Goal: Contribute content: Add original content to the website for others to see

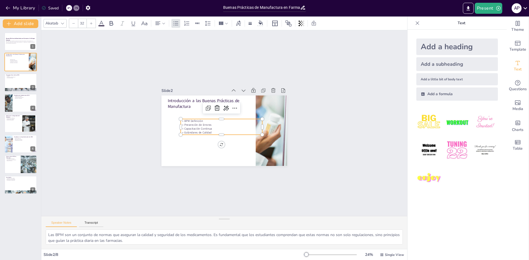
click at [117, 104] on div "Slide 1 Buenas Prácticas de Manufactura en Farmacias: Un Enfoque Esencial Esta …" at bounding box center [224, 123] width 366 height 186
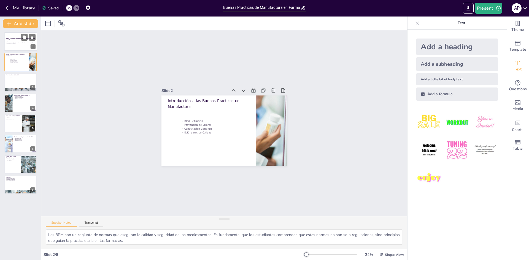
click at [27, 42] on p "Esta presentación aborda la importancia de las buenas prácticas de manufactura …" at bounding box center [21, 42] width 30 height 3
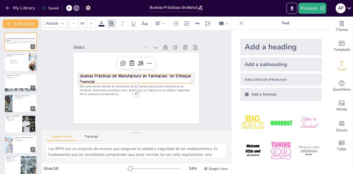
click at [86, 79] on strong "Buenas Prácticas de Manufactura en Farmacias: Un Enfoque Esencial" at bounding box center [135, 79] width 111 height 12
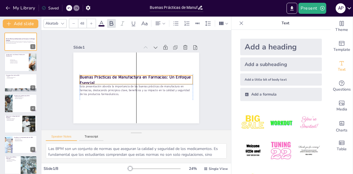
click at [95, 77] on p "Buenas Prácticas de Manufactura en Farmacias: Un Enfoque Esencial" at bounding box center [136, 80] width 113 height 12
click at [95, 77] on strong "Buenas Prácticas de Manufactura en Farmacias: Un Enfoque Esencial" at bounding box center [135, 80] width 111 height 12
click at [93, 81] on p "Buenas Prácticas de Manufactura en Farmacias: Un Enfoque Esencial" at bounding box center [136, 80] width 113 height 12
click at [90, 80] on strong "Buenas Prácticas de Manufactura en Farmacias: Un Enfoque Esencial" at bounding box center [135, 80] width 111 height 12
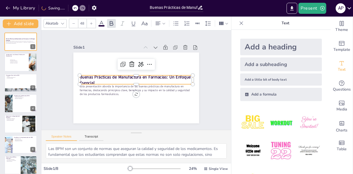
click at [90, 80] on strong "Buenas Prácticas de Manufactura en Farmacias: Un Enfoque Esencial" at bounding box center [135, 80] width 111 height 12
click at [91, 80] on strong "Buenas Prácticas de Manufactura en Farmacias: Un Enfoque Esencial" at bounding box center [135, 80] width 111 height 12
click at [80, 77] on strong "Buenas Prácticas de Manufactura en Farmacias: Un Enfoque Esencial" at bounding box center [135, 80] width 111 height 12
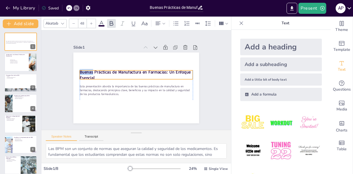
drag, startPoint x: 78, startPoint y: 77, endPoint x: 79, endPoint y: 72, distance: 5.1
click at [80, 72] on strong "Buenas Prácticas de Manufactura en Farmacias: Un Enfoque Esencial" at bounding box center [135, 75] width 111 height 12
click at [147, 61] on div at bounding box center [149, 59] width 9 height 9
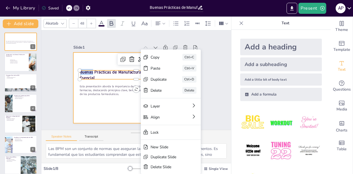
click at [102, 109] on div at bounding box center [136, 87] width 126 height 71
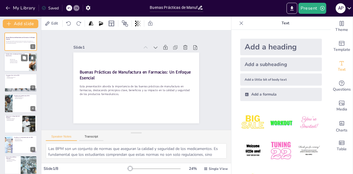
click at [28, 66] on div at bounding box center [20, 62] width 33 height 19
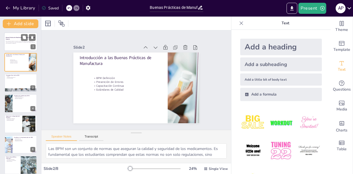
click at [18, 47] on div at bounding box center [20, 41] width 33 height 19
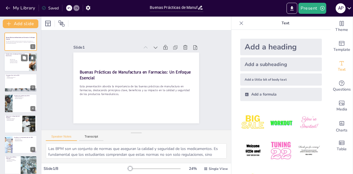
click at [18, 55] on p "Introducción a las Buenas Prácticas de Manufactura" at bounding box center [16, 54] width 21 height 3
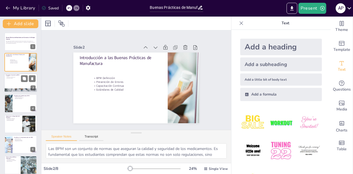
click at [19, 80] on div at bounding box center [20, 82] width 33 height 19
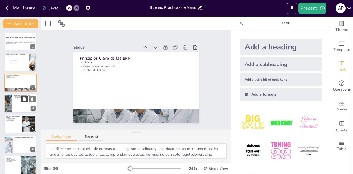
click at [21, 100] on button at bounding box center [24, 99] width 7 height 7
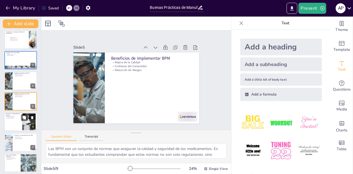
click at [18, 120] on div at bounding box center [20, 121] width 33 height 19
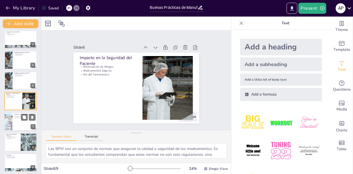
click at [16, 127] on div at bounding box center [20, 121] width 33 height 19
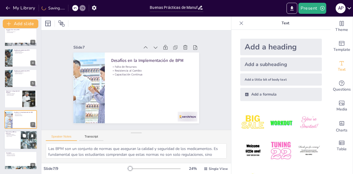
click at [14, 133] on p "Futuro de las BPM en Farmacias" at bounding box center [12, 132] width 13 height 3
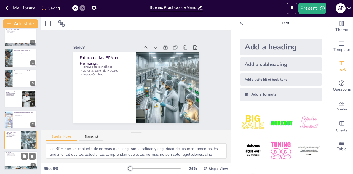
click at [10, 152] on p "Conclusión" at bounding box center [21, 152] width 30 height 2
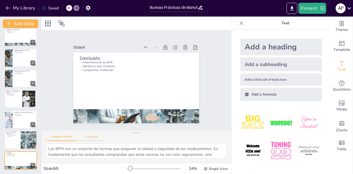
click at [88, 137] on button "Transcript" at bounding box center [91, 137] width 25 height 6
click at [64, 141] on div "Speaker Notes Transcript" at bounding box center [136, 136] width 190 height 13
click at [65, 137] on button "Speaker Notes" at bounding box center [61, 137] width 31 height 6
click at [84, 137] on button "Transcript" at bounding box center [91, 137] width 25 height 6
click at [64, 138] on button "Speaker Notes" at bounding box center [61, 137] width 31 height 6
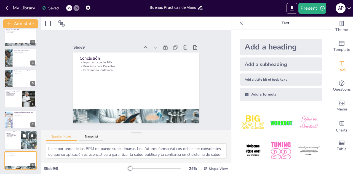
scroll to position [0, 0]
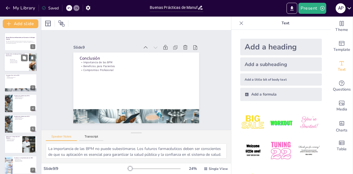
click at [15, 61] on p "Prevención de Errores" at bounding box center [19, 60] width 21 height 1
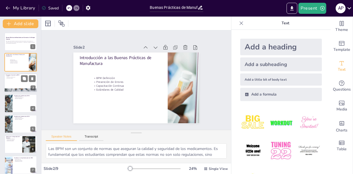
click at [22, 88] on div at bounding box center [20, 90] width 33 height 22
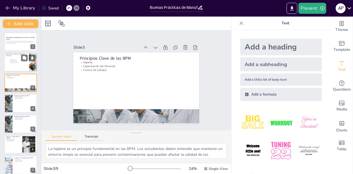
drag, startPoint x: 17, startPoint y: 62, endPoint x: 17, endPoint y: 67, distance: 5.0
click at [17, 62] on div "BPM Definición Prevención de Errores Capacitación Continua Estándares de [GEOGR…" at bounding box center [19, 61] width 21 height 4
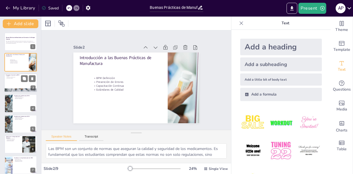
click at [16, 80] on div at bounding box center [20, 82] width 33 height 19
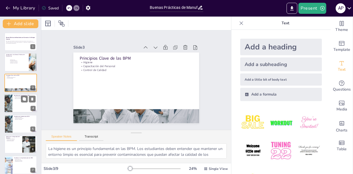
click at [16, 99] on div at bounding box center [20, 103] width 33 height 19
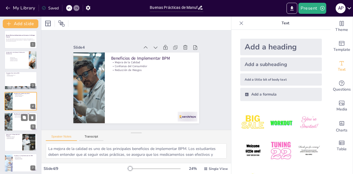
click at [21, 115] on p "Confianza del Consumidor" at bounding box center [24, 115] width 21 height 1
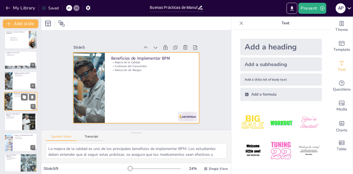
click at [18, 97] on div at bounding box center [20, 101] width 33 height 19
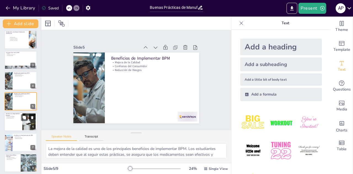
click at [18, 114] on p "Impacto en la Seguridad del Paciente" at bounding box center [13, 114] width 15 height 3
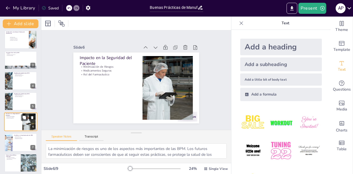
scroll to position [43, 0]
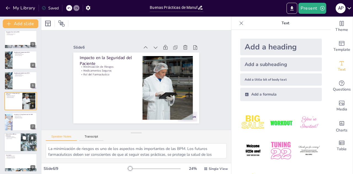
click at [16, 139] on div at bounding box center [20, 141] width 33 height 19
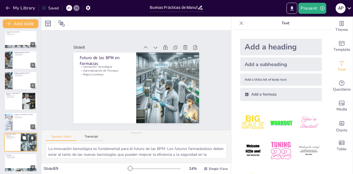
scroll to position [45, 0]
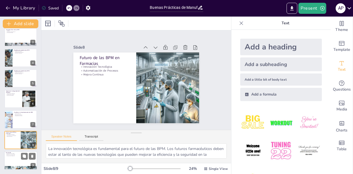
click at [17, 155] on p "Compromiso Profesional" at bounding box center [21, 155] width 30 height 1
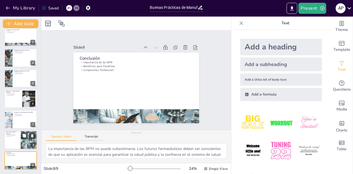
click at [14, 132] on p "Futuro de las BPM en Farmacias" at bounding box center [12, 132] width 13 height 3
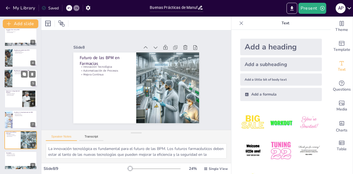
scroll to position [0, 0]
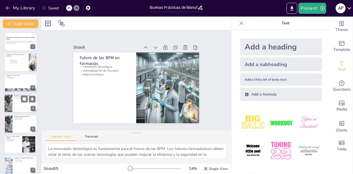
click at [16, 102] on div at bounding box center [20, 103] width 33 height 19
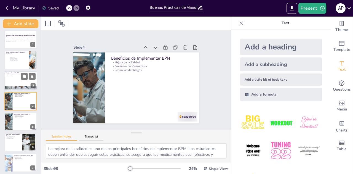
click at [13, 88] on div at bounding box center [20, 88] width 33 height 22
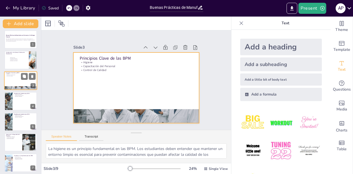
scroll to position [0, 0]
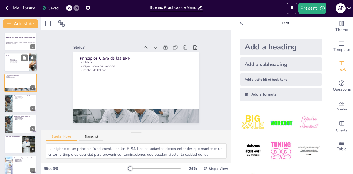
click at [13, 66] on div at bounding box center [20, 62] width 33 height 19
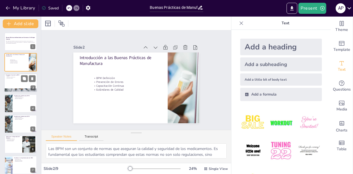
click at [12, 84] on div at bounding box center [20, 82] width 33 height 19
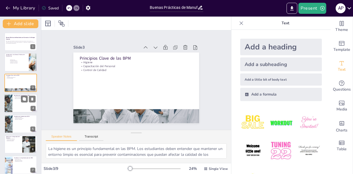
click at [24, 102] on div at bounding box center [20, 103] width 33 height 19
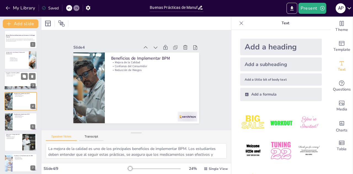
click at [22, 83] on div at bounding box center [20, 80] width 33 height 19
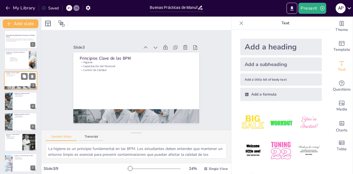
scroll to position [0, 0]
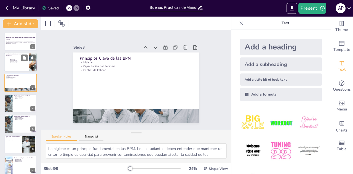
click at [22, 64] on div at bounding box center [20, 62] width 33 height 19
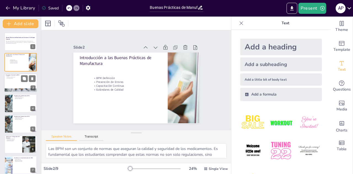
click at [20, 79] on div at bounding box center [20, 82] width 33 height 19
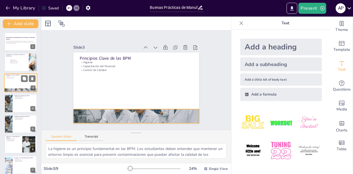
click at [18, 88] on div at bounding box center [20, 90] width 33 height 22
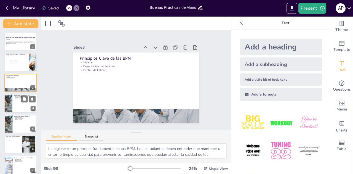
click at [5, 95] on div at bounding box center [8, 103] width 28 height 19
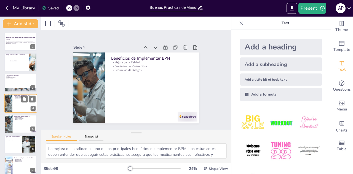
scroll to position [2, 0]
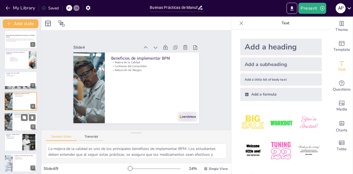
click at [18, 117] on p "Reducción de Riesgos" at bounding box center [24, 116] width 21 height 1
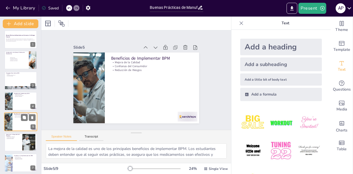
scroll to position [23, 0]
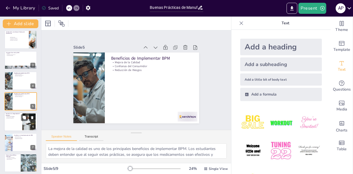
click at [16, 118] on div at bounding box center [20, 121] width 33 height 19
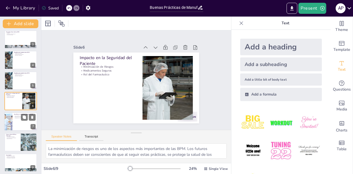
click at [8, 115] on div at bounding box center [8, 121] width 18 height 19
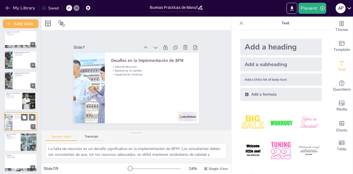
scroll to position [45, 0]
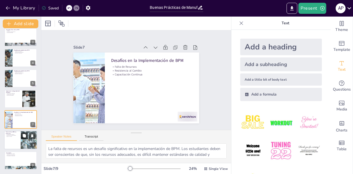
click at [23, 134] on icon at bounding box center [24, 135] width 4 height 4
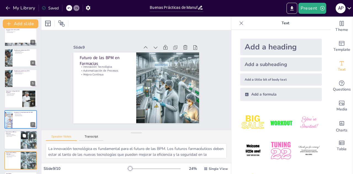
scroll to position [66, 0]
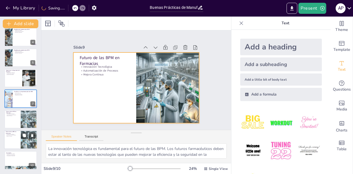
click at [17, 142] on div at bounding box center [20, 139] width 33 height 19
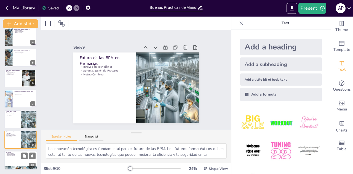
click at [17, 155] on p "Compromiso Profesional" at bounding box center [21, 155] width 30 height 1
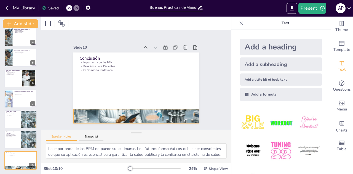
click at [134, 114] on div at bounding box center [136, 116] width 126 height 126
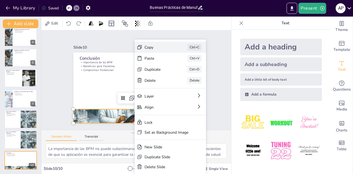
click at [148, 50] on div "Copy" at bounding box center [158, 47] width 28 height 5
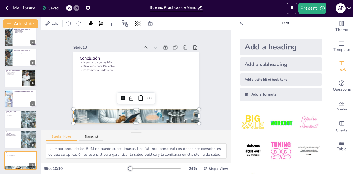
scroll to position [0, 0]
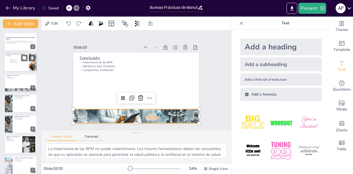
click at [20, 67] on div at bounding box center [20, 62] width 33 height 19
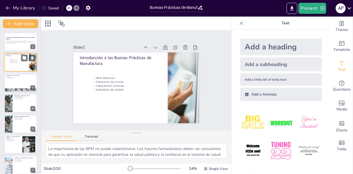
type textarea "Las BPM son un conjunto de normas que aseguran la calidad y seguridad de los me…"
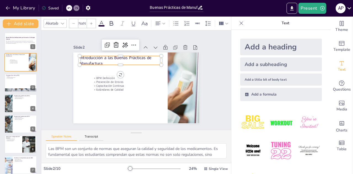
type input "48"
click at [86, 60] on p "Introducción a las Buenas Prácticas de Manufactura" at bounding box center [121, 61] width 82 height 12
click at [169, 102] on div at bounding box center [183, 87] width 174 height 71
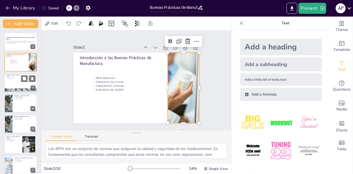
click at [23, 86] on div at bounding box center [20, 82] width 33 height 19
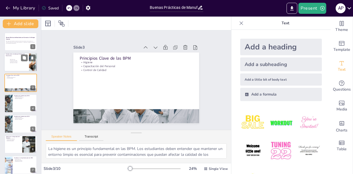
click at [17, 63] on p "Estándares de Calidad" at bounding box center [19, 62] width 21 height 1
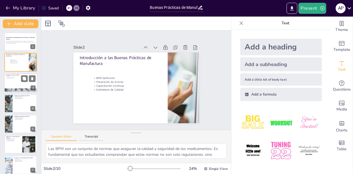
click at [16, 82] on div at bounding box center [20, 82] width 33 height 19
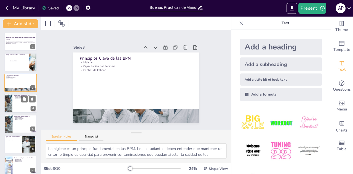
click at [16, 101] on div at bounding box center [20, 103] width 33 height 19
type textarea "La mejora de la calidad es uno de los principales beneficios de implementar BPM…"
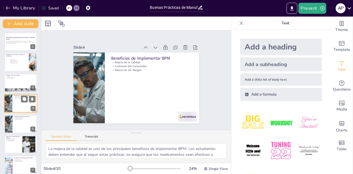
scroll to position [2, 0]
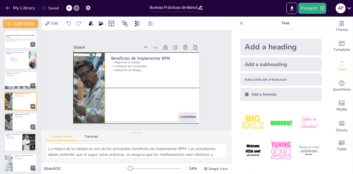
click at [82, 70] on div at bounding box center [89, 87] width 106 height 71
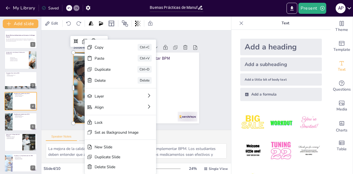
click at [175, 17] on p "Text" at bounding box center [284, 23] width 79 height 13
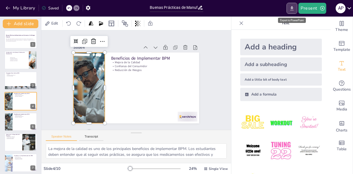
click at [175, 9] on button "Export to PowerPoint" at bounding box center [291, 8] width 11 height 11
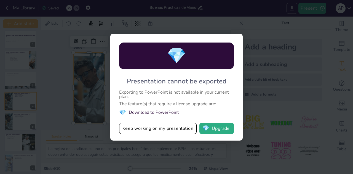
click at [175, 9] on div "💎 Presentation cannot be exported Exporting to PowerPoint is not available in y…" at bounding box center [176, 87] width 353 height 174
click at [171, 128] on button "Keep working on my presentation" at bounding box center [157, 128] width 77 height 11
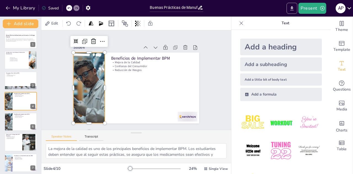
drag, startPoint x: 297, startPoint y: 11, endPoint x: 283, endPoint y: 67, distance: 57.9
click at [175, 11] on button "Export to PowerPoint" at bounding box center [291, 8] width 11 height 11
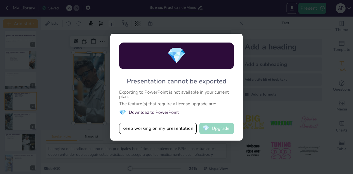
click at [175, 128] on button "💎 Upgrade" at bounding box center [216, 128] width 34 height 11
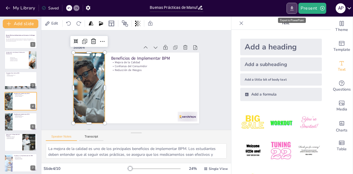
click at [175, 7] on icon "Export to PowerPoint" at bounding box center [292, 9] width 6 height 6
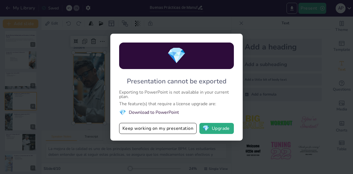
click at [175, 12] on div "💎 Presentation cannot be exported Exporting to PowerPoint is not available in y…" at bounding box center [176, 87] width 353 height 174
click at [175, 128] on button "💎 Upgrade" at bounding box center [216, 128] width 34 height 11
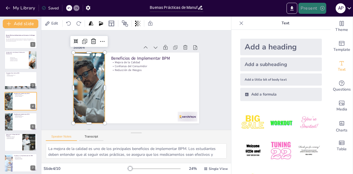
click at [175, 8] on button "Present" at bounding box center [312, 8] width 28 height 11
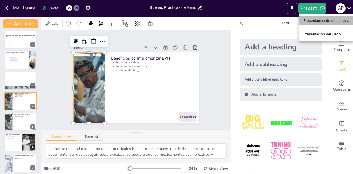
click at [175, 21] on font "Presentación de vista previa" at bounding box center [326, 20] width 46 height 4
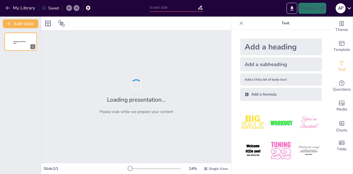
type input "Buenas Prácticas de Manufactura en Farmacias: Un Enfoque Esencial"
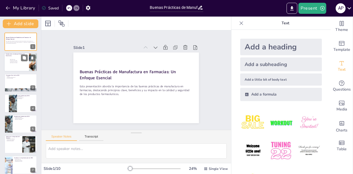
click at [19, 67] on div at bounding box center [20, 62] width 33 height 19
type textarea "Las BPM son un conjunto de normas que aseguran la calidad y seguridad de los me…"
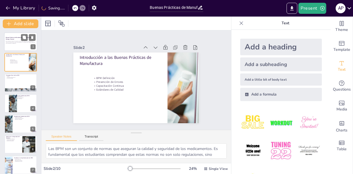
click at [12, 47] on div at bounding box center [20, 41] width 33 height 19
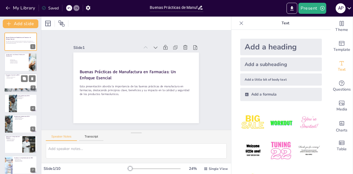
click at [15, 80] on div at bounding box center [20, 82] width 33 height 19
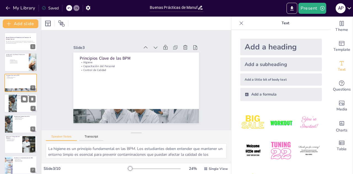
click at [17, 101] on div at bounding box center [20, 103] width 33 height 19
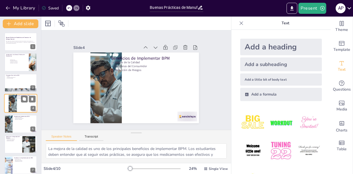
scroll to position [2, 0]
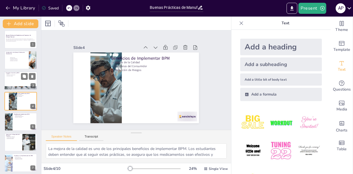
click at [16, 82] on div at bounding box center [20, 80] width 33 height 19
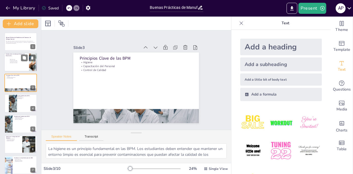
click at [19, 62] on p "Estándares de Calidad" at bounding box center [19, 62] width 21 height 1
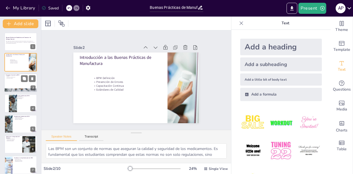
click at [20, 80] on div at bounding box center [20, 82] width 33 height 19
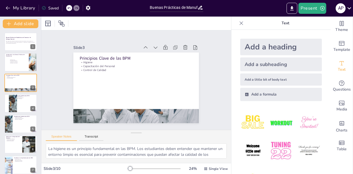
click at [21, 93] on div "Buenas Prácticas de Manufactura en Farmacias: Un Enfoque Esencial Esta presenta…" at bounding box center [20, 134] width 41 height 203
click at [22, 102] on button at bounding box center [24, 99] width 7 height 7
type textarea "La mejora de la calidad es uno de los principales beneficios de implementar BPM…"
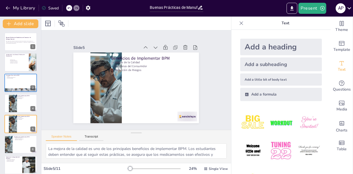
scroll to position [23, 0]
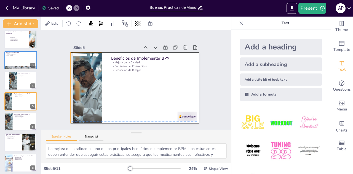
drag, startPoint x: 104, startPoint y: 87, endPoint x: 83, endPoint y: 86, distance: 20.4
click at [127, 86] on div at bounding box center [186, 82] width 118 height 91
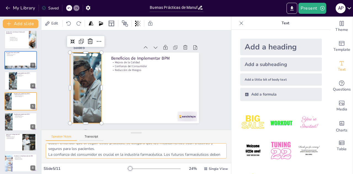
scroll to position [42, 0]
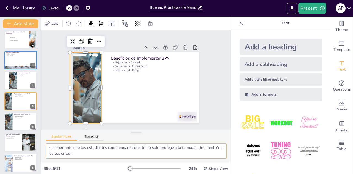
drag, startPoint x: 79, startPoint y: 151, endPoint x: 107, endPoint y: 152, distance: 28.9
click at [107, 152] on textarea "La mejora de la calidad es uno de los principales beneficios de implementar BPM…" at bounding box center [136, 150] width 181 height 15
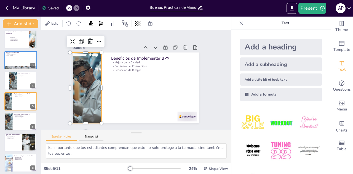
drag, startPoint x: 109, startPoint y: 151, endPoint x: 58, endPoint y: 176, distance: 55.9
click at [58, 173] on html "My Library Saved Buenas Prácticas de Manufactura en Farmacias: Un Enfoque Esenc…" at bounding box center [176, 87] width 353 height 174
click at [93, 138] on button "Transcript" at bounding box center [91, 137] width 25 height 6
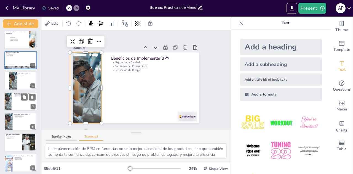
click at [19, 92] on div "Beneficios de Implementar BPM Mejora de la Calidad Confianza del Consumidor Red…" at bounding box center [20, 101] width 33 height 19
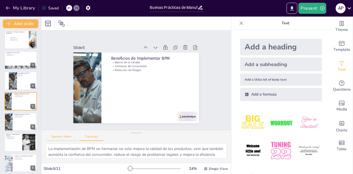
click at [71, 137] on button "Speaker Notes" at bounding box center [61, 137] width 31 height 6
click at [20, 79] on div at bounding box center [20, 80] width 33 height 19
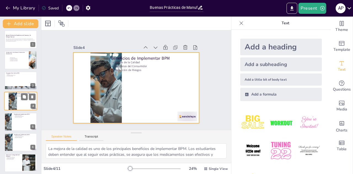
click at [17, 104] on div at bounding box center [20, 100] width 33 height 19
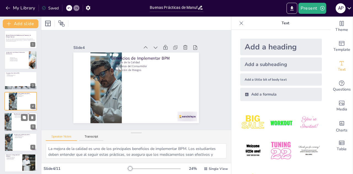
click at [23, 126] on div at bounding box center [20, 121] width 33 height 19
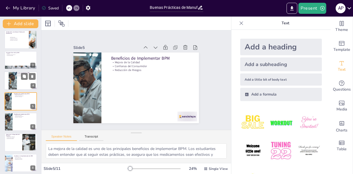
click at [20, 84] on div at bounding box center [20, 80] width 33 height 19
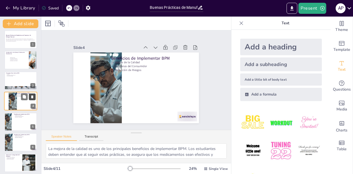
click at [31, 96] on icon at bounding box center [32, 97] width 4 height 4
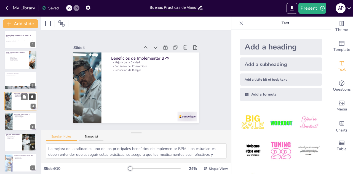
click at [32, 98] on icon at bounding box center [32, 97] width 4 height 4
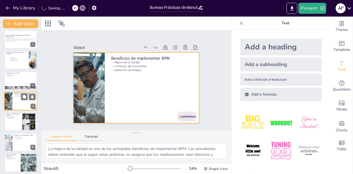
scroll to position [0, 0]
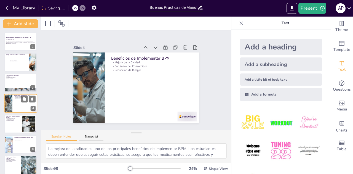
click at [18, 107] on div at bounding box center [20, 103] width 33 height 19
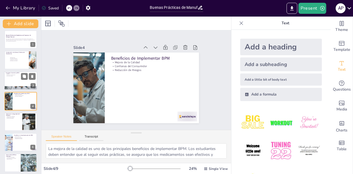
click at [16, 83] on div at bounding box center [20, 80] width 33 height 19
type textarea "La higiene es un principio fundamental en las BPM. Los estudiantes deben entend…"
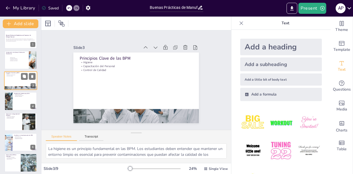
scroll to position [0, 0]
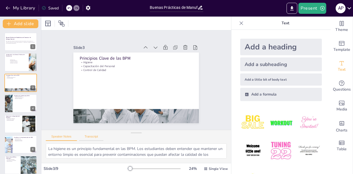
click at [95, 135] on button "Transcript" at bounding box center [91, 137] width 25 height 6
click at [61, 131] on div "Speaker Notes Transcript" at bounding box center [136, 136] width 190 height 13
click at [60, 135] on button "Speaker Notes" at bounding box center [61, 137] width 31 height 6
click at [86, 137] on button "Transcript" at bounding box center [91, 137] width 25 height 6
click at [66, 139] on button "Speaker Notes" at bounding box center [61, 137] width 31 height 6
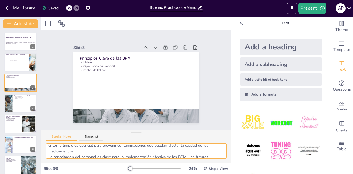
scroll to position [42, 0]
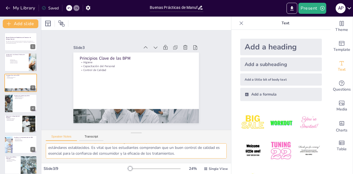
drag, startPoint x: 52, startPoint y: 147, endPoint x: 220, endPoint y: 157, distance: 168.6
click at [220, 157] on textarea "La higiene es un principio fundamental en las BPM. Los estudiantes deben entend…" at bounding box center [136, 150] width 181 height 15
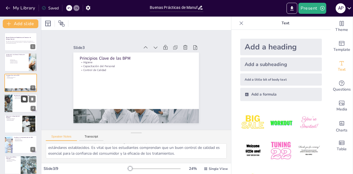
click at [22, 98] on icon at bounding box center [24, 99] width 4 height 4
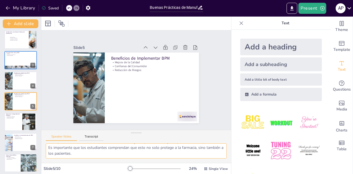
drag, startPoint x: 48, startPoint y: 148, endPoint x: 139, endPoint y: 165, distance: 91.9
click at [139, 165] on div "Slide 1 Buenas Prácticas de Manufactura en Farmacias: Un Enfoque Esencial Esta …" at bounding box center [136, 95] width 190 height 157
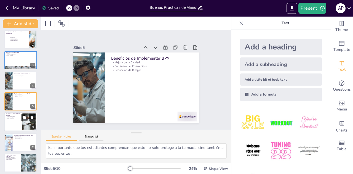
click at [24, 121] on div at bounding box center [28, 121] width 25 height 17
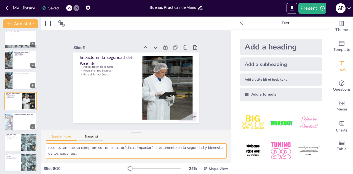
scroll to position [0, 0]
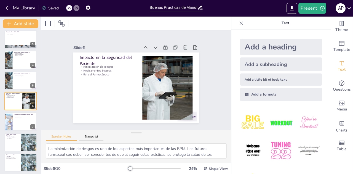
drag, startPoint x: 104, startPoint y: 152, endPoint x: 50, endPoint y: 148, distance: 54.4
click at [49, 148] on textarea "La minimización de riesgos es uno de los aspectos más importantes de las BPM. L…" at bounding box center [136, 150] width 181 height 15
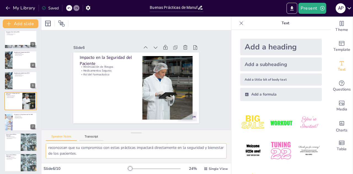
click at [85, 154] on textarea "La minimización de riesgos es uno de los aspectos más importantes de las BPM. L…" at bounding box center [136, 150] width 181 height 15
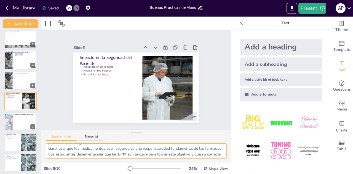
scroll to position [0, 0]
drag, startPoint x: 97, startPoint y: 154, endPoint x: 48, endPoint y: 146, distance: 48.9
click at [48, 146] on textarea "La minimización de riesgos es uno de los aspectos más importantes de las BPM. L…" at bounding box center [136, 150] width 181 height 15
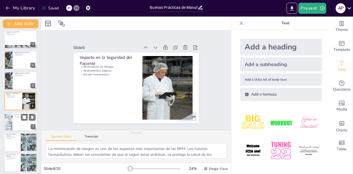
click at [12, 124] on div at bounding box center [8, 121] width 18 height 19
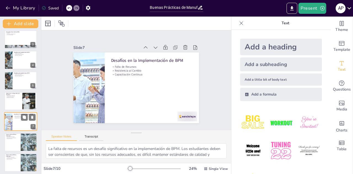
scroll to position [64, 0]
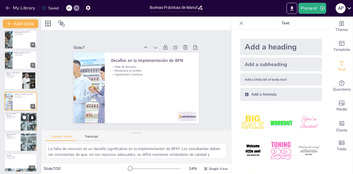
click at [34, 117] on icon at bounding box center [32, 117] width 4 height 4
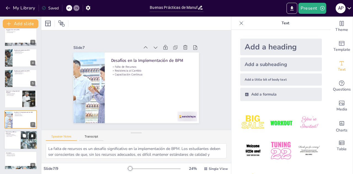
scroll to position [45, 0]
click at [16, 135] on p "Automatización de Procesos" at bounding box center [12, 134] width 13 height 1
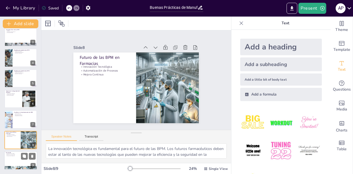
click at [12, 155] on p "Compromiso Profesional" at bounding box center [21, 155] width 30 height 1
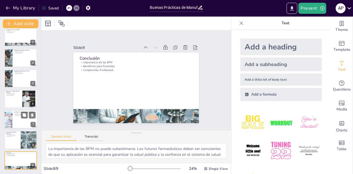
click at [15, 125] on div at bounding box center [20, 119] width 33 height 19
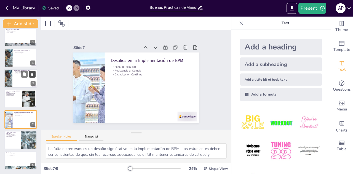
click at [32, 74] on icon at bounding box center [32, 73] width 2 height 3
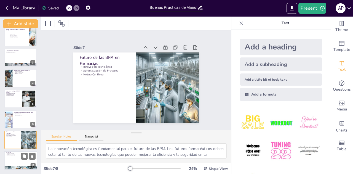
click at [10, 156] on div at bounding box center [20, 160] width 33 height 19
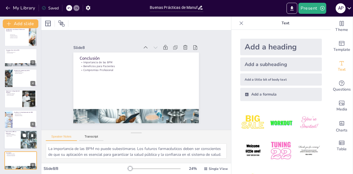
click at [14, 141] on div at bounding box center [20, 139] width 33 height 19
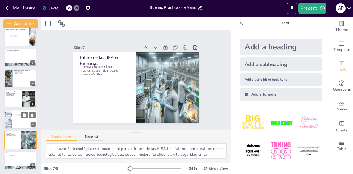
click at [13, 115] on div at bounding box center [20, 119] width 33 height 19
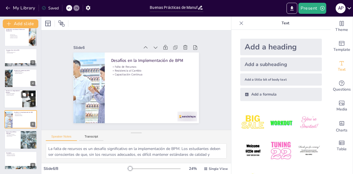
click at [12, 96] on div at bounding box center [20, 98] width 33 height 19
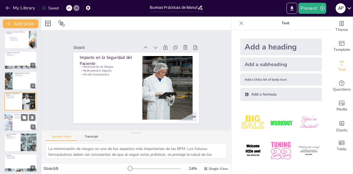
click at [12, 115] on div at bounding box center [8, 121] width 18 height 19
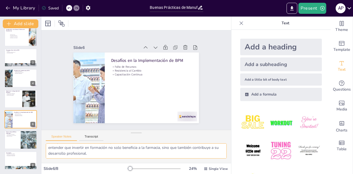
scroll to position [0, 0]
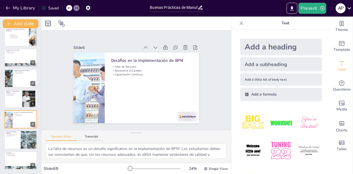
drag, startPoint x: 119, startPoint y: 153, endPoint x: 48, endPoint y: 149, distance: 71.2
click at [48, 149] on textarea "La falta de recursos es un desafío significativo en la implementación de BPM. L…" at bounding box center [136, 150] width 181 height 15
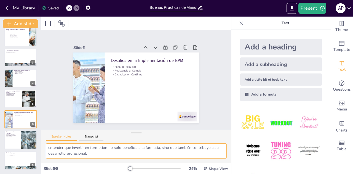
click at [106, 152] on textarea "La falta de recursos es un desafío significativo en la implementación de BPM. L…" at bounding box center [136, 150] width 181 height 15
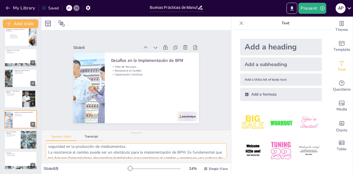
scroll to position [0, 0]
drag, startPoint x: 117, startPoint y: 154, endPoint x: 47, endPoint y: 149, distance: 70.1
click at [47, 149] on textarea "La falta de recursos es un desafío significativo en la implementación de BPM. L…" at bounding box center [136, 150] width 181 height 15
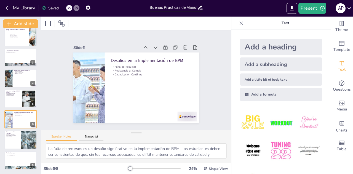
scroll to position [42, 0]
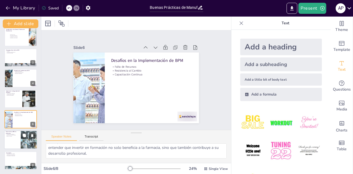
click at [12, 142] on div at bounding box center [20, 139] width 33 height 19
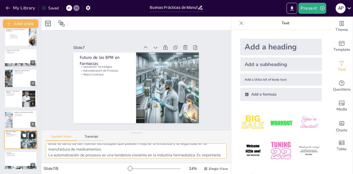
scroll to position [0, 0]
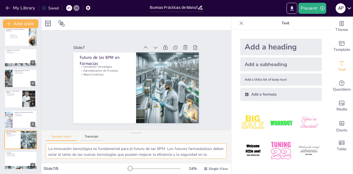
drag, startPoint x: 102, startPoint y: 155, endPoint x: 49, endPoint y: 148, distance: 54.0
click at [49, 148] on textarea "La innovación tecnológica es fundamental para el futuro de las BPM. Los futuros…" at bounding box center [136, 150] width 181 height 15
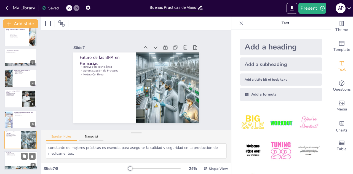
click at [17, 156] on div at bounding box center [20, 160] width 33 height 19
type textarea "La importancia de las BPM no puede subestimarse. Los futuros farmacéuticos debe…"
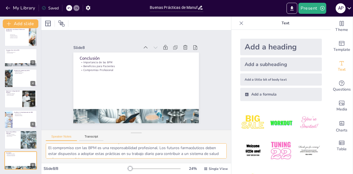
scroll to position [0, 0]
drag, startPoint x: 94, startPoint y: 156, endPoint x: 44, endPoint y: 144, distance: 51.6
click at [41, 141] on div "Document fonts Akatab Recently used Akatab Popular fonts Lato Montserrat Open S…" at bounding box center [176, 95] width 353 height 157
